Goal: Task Accomplishment & Management: Manage account settings

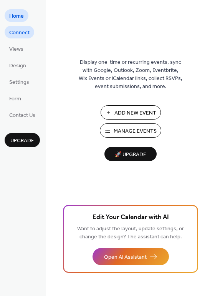
click at [20, 30] on span "Connect" at bounding box center [19, 33] width 20 height 8
click at [24, 36] on span "Connect" at bounding box center [19, 33] width 20 height 8
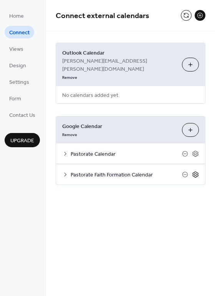
click at [195, 173] on icon at bounding box center [196, 174] width 3 height 3
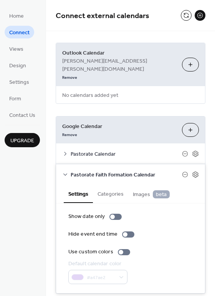
scroll to position [3, 0]
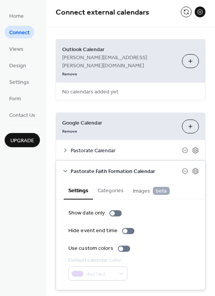
click at [121, 181] on button "Categories" at bounding box center [110, 190] width 35 height 18
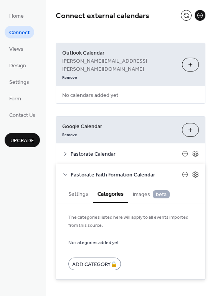
click at [143, 190] on span "Images beta" at bounding box center [151, 194] width 37 height 8
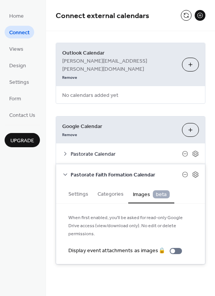
click at [81, 185] on button "Settings" at bounding box center [78, 194] width 29 height 18
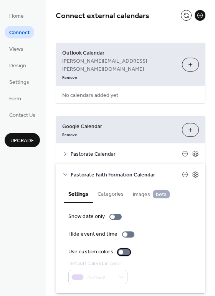
click at [122, 249] on div at bounding box center [124, 252] width 12 height 6
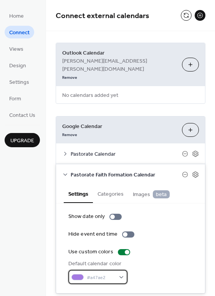
click at [124, 270] on div "#a47ae2" at bounding box center [97, 277] width 59 height 14
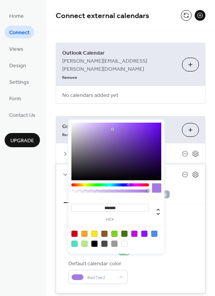
click at [75, 234] on div at bounding box center [75, 234] width 6 height 6
type input "*******"
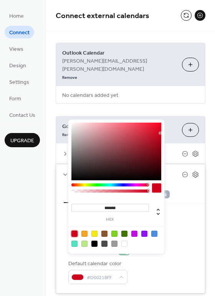
click at [192, 220] on div "Show date only Hide event end time Use custom colors Default calendar color #D0…" at bounding box center [130, 249] width 149 height 90
